Goal: Find specific page/section: Find specific page/section

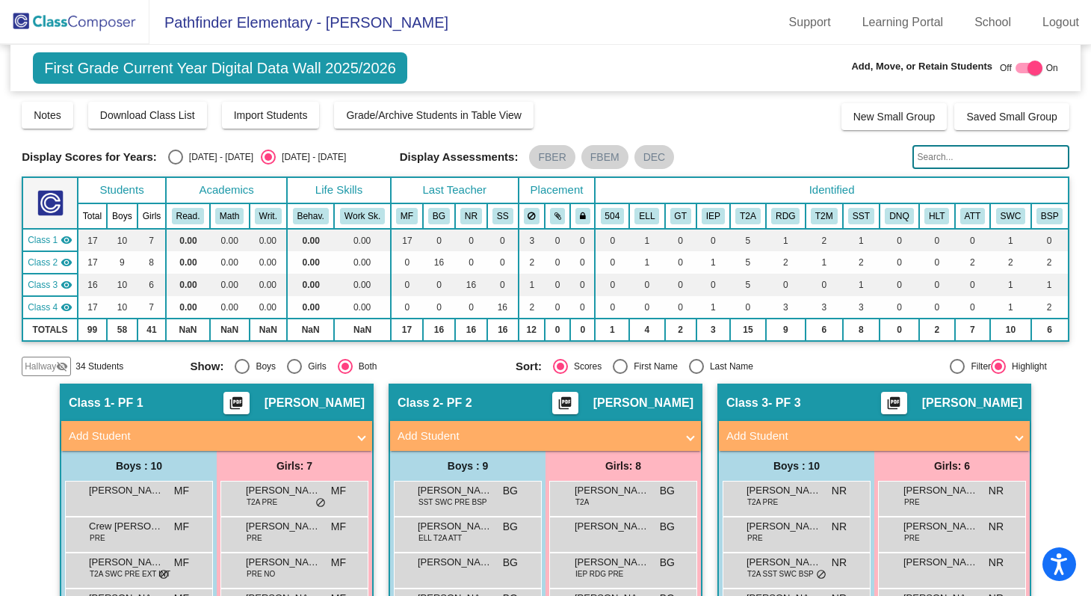
click at [70, 25] on img at bounding box center [75, 22] width 150 height 44
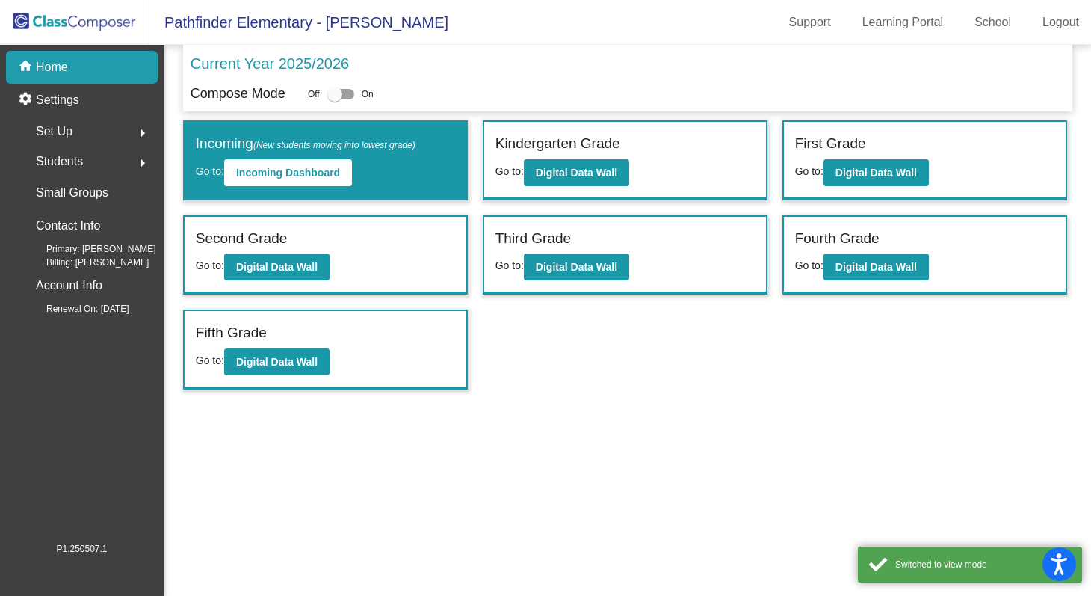
click at [262, 253] on div "Second Grade" at bounding box center [325, 241] width 259 height 26
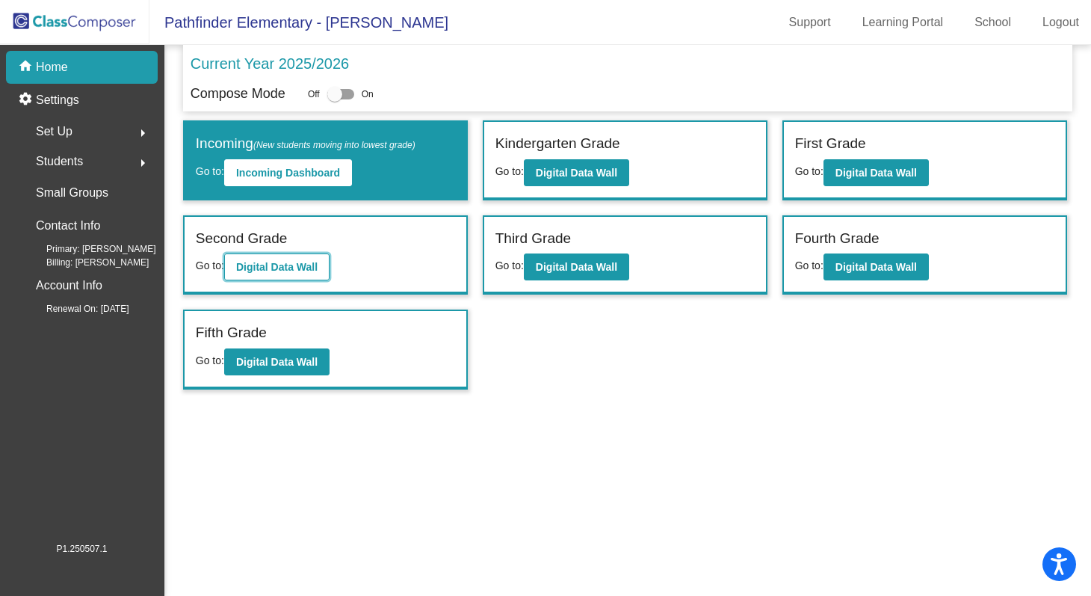
click at [265, 261] on b "Digital Data Wall" at bounding box center [276, 267] width 81 height 12
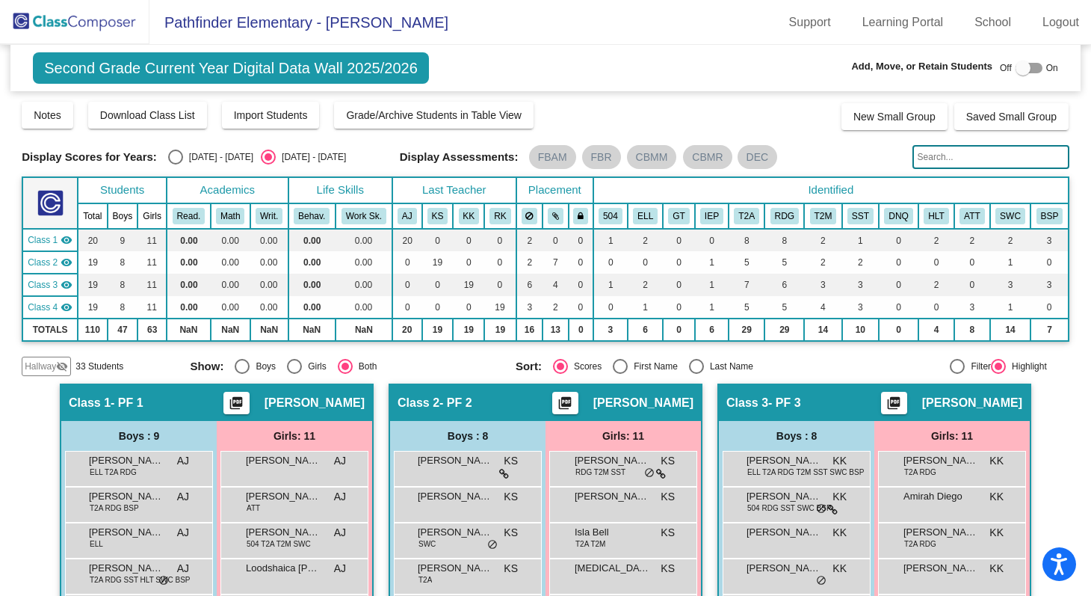
click at [112, 19] on img at bounding box center [75, 22] width 150 height 44
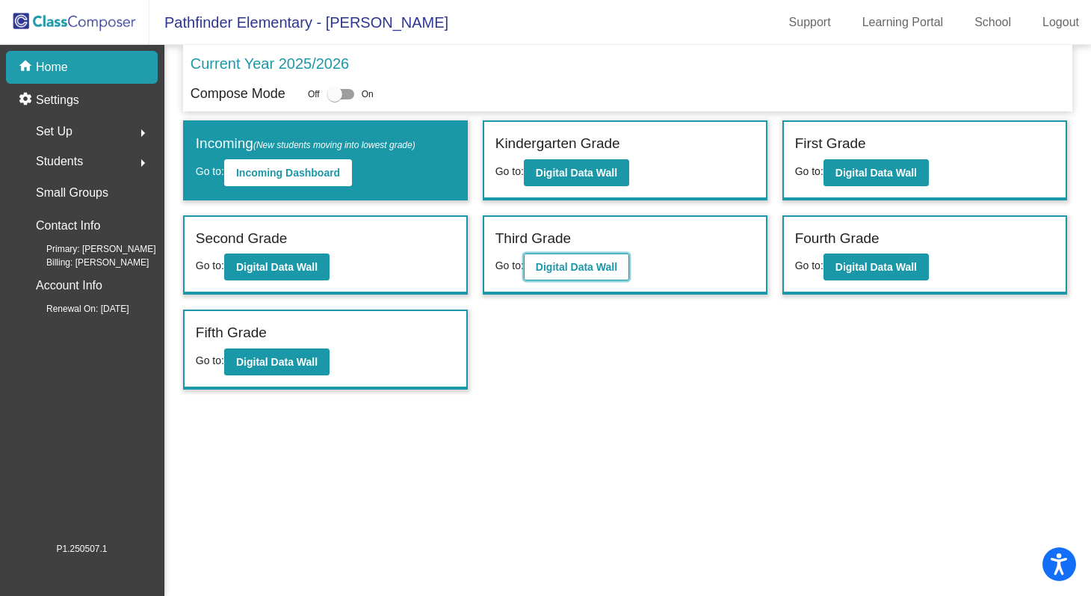
click at [597, 265] on b "Digital Data Wall" at bounding box center [576, 267] width 81 height 12
